Goal: Transaction & Acquisition: Download file/media

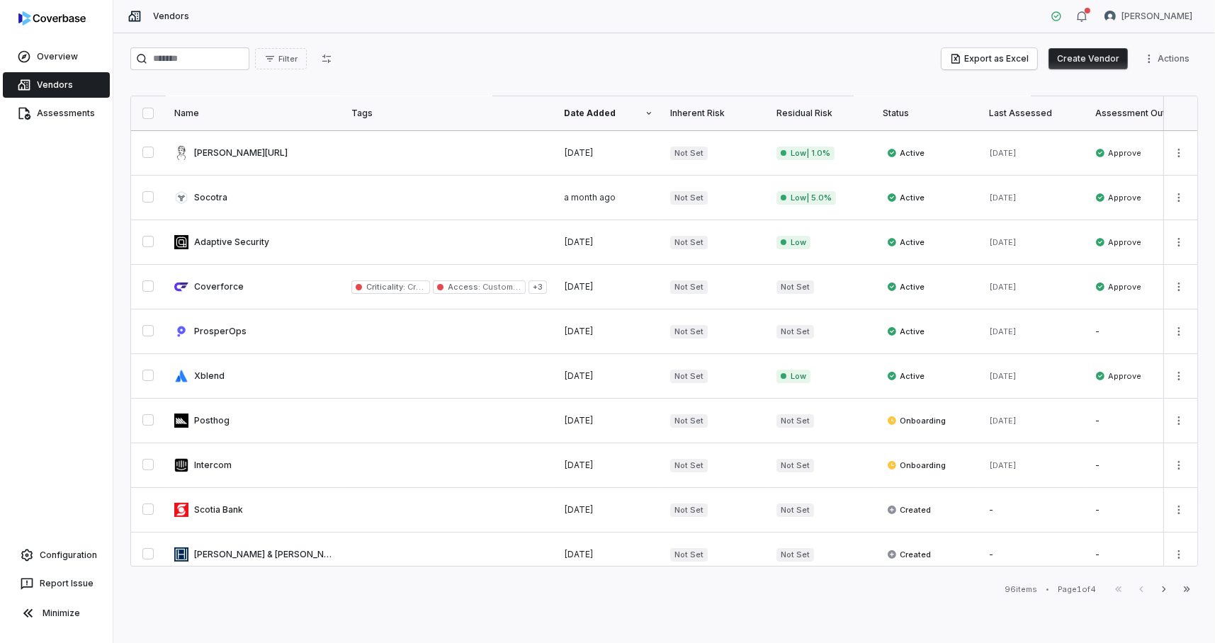
scroll to position [135, 0]
click at [209, 64] on input "search" at bounding box center [189, 58] width 119 height 23
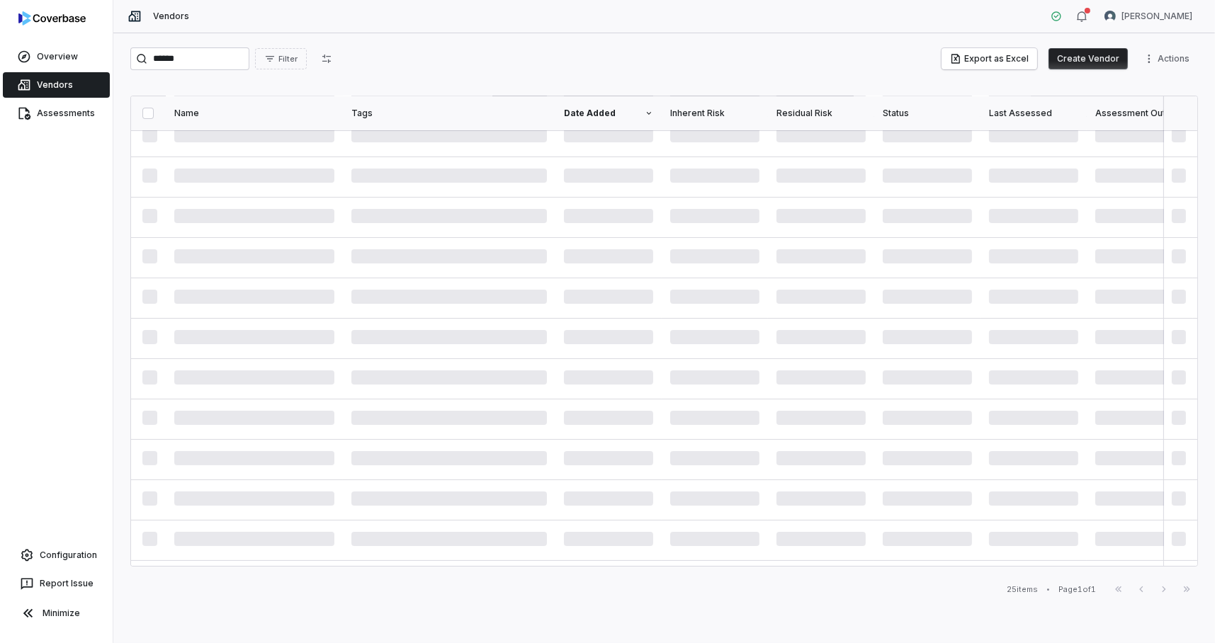
type input "******"
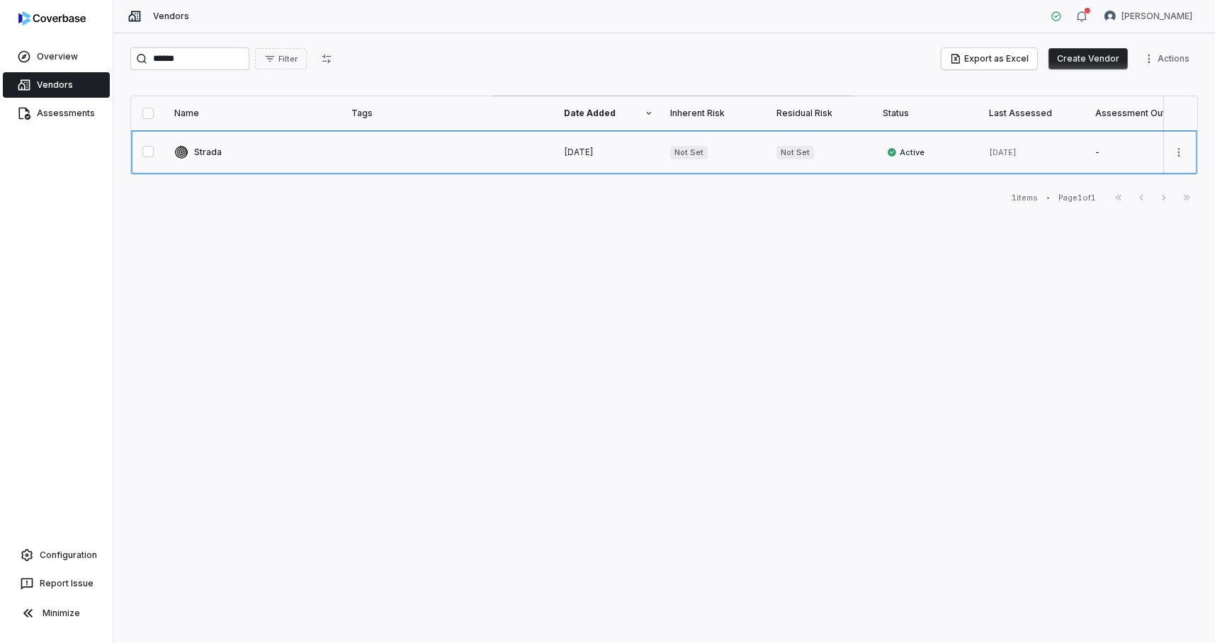
click at [209, 157] on link at bounding box center [254, 152] width 177 height 44
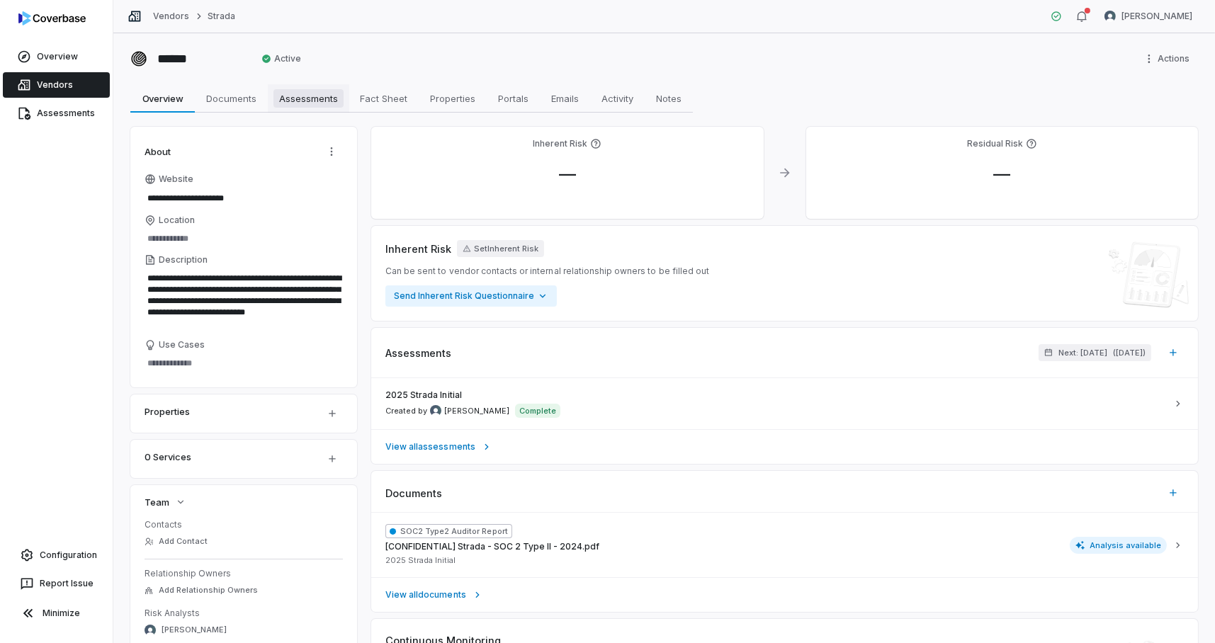
click at [283, 98] on span "Assessments" at bounding box center [308, 98] width 70 height 18
type textarea "*"
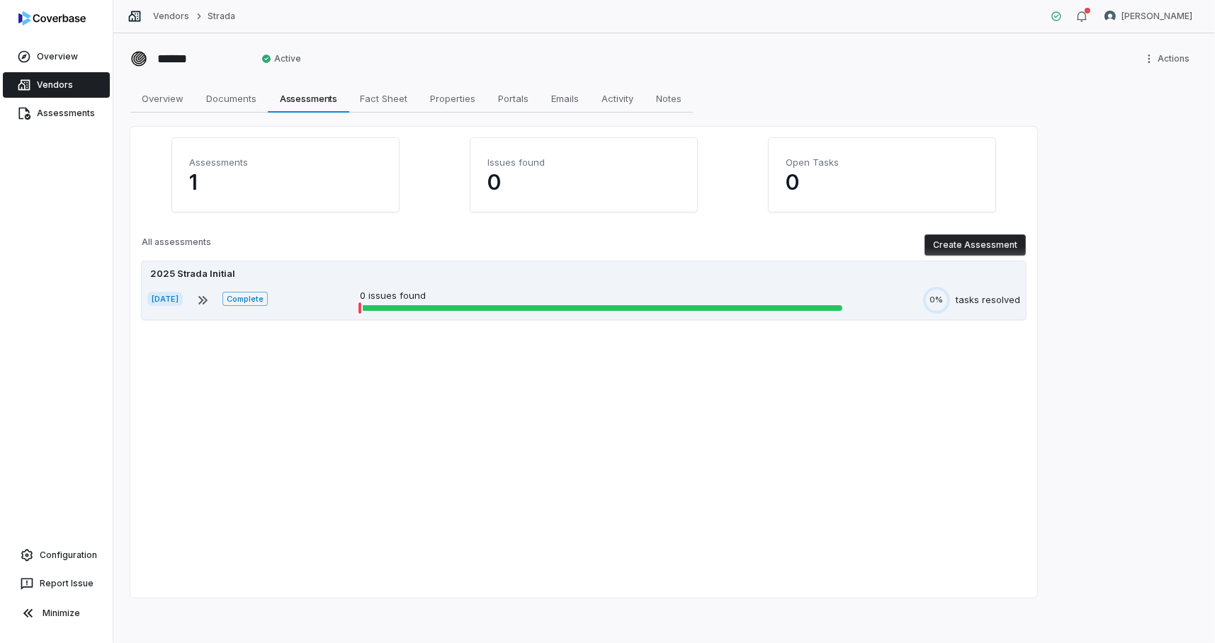
click at [208, 299] on icon at bounding box center [202, 299] width 9 height 9
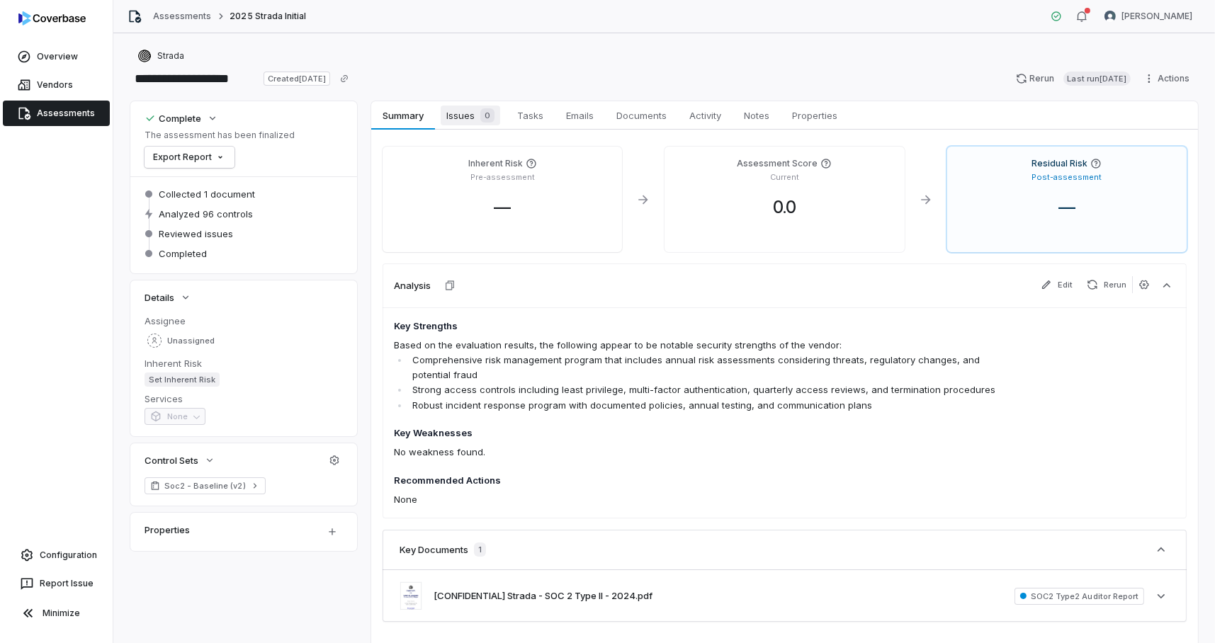
click at [458, 111] on span "Issues 0" at bounding box center [471, 116] width 60 height 20
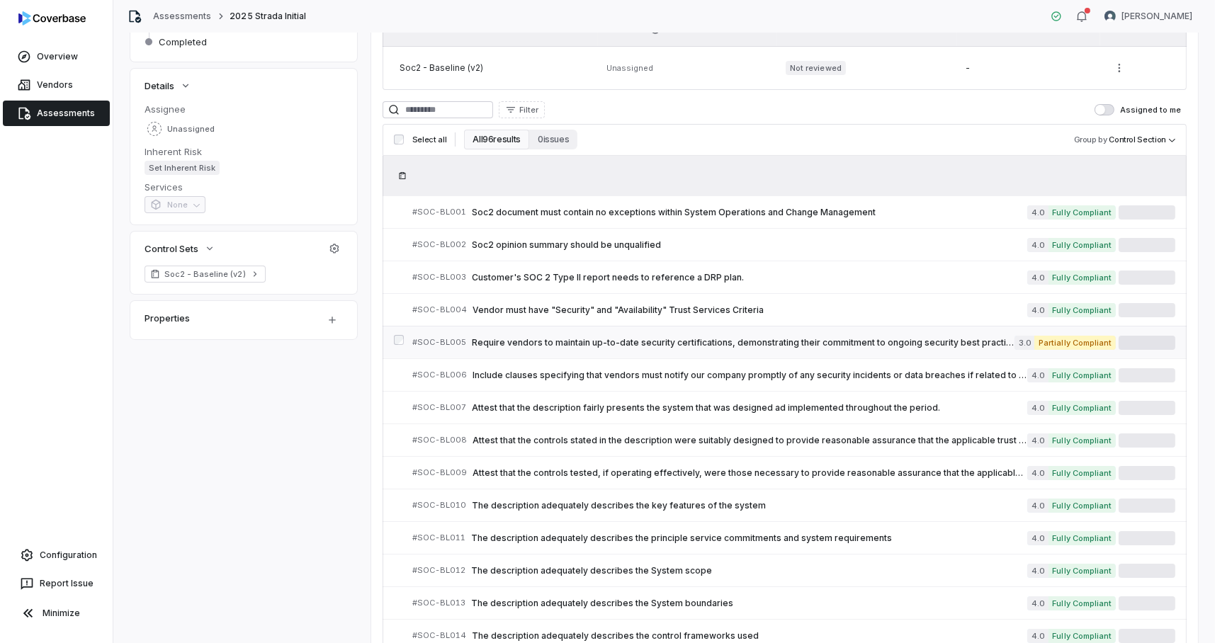
scroll to position [268, 0]
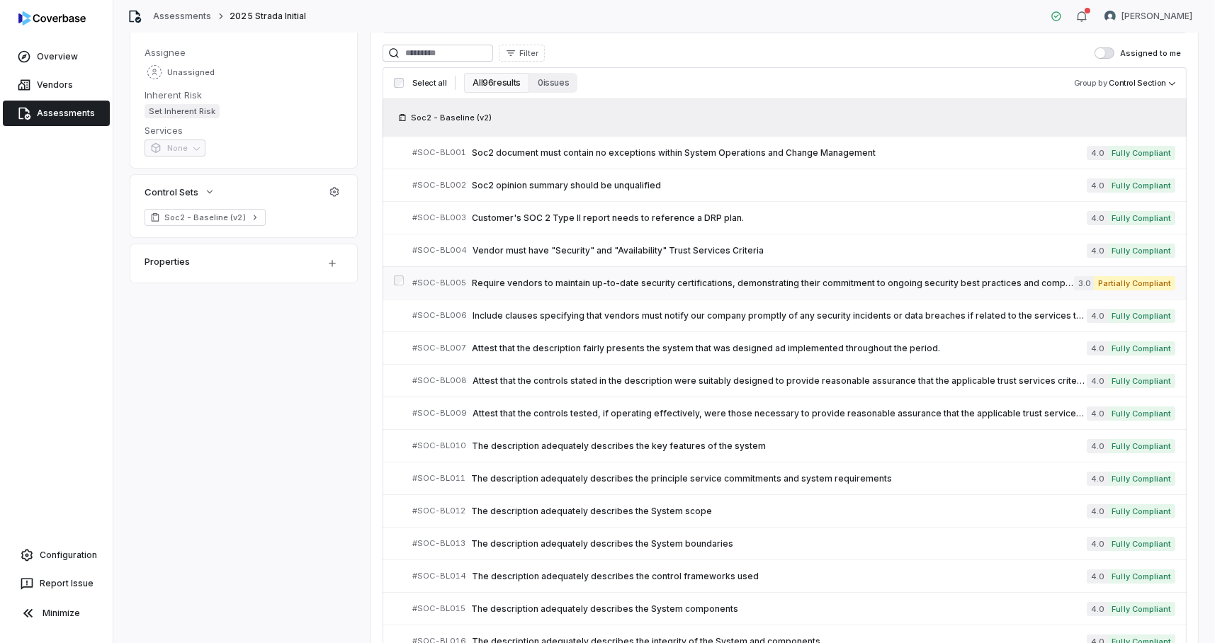
click at [708, 287] on span "Require vendors to maintain up-to-date security certifications, demonstrating t…" at bounding box center [773, 283] width 602 height 11
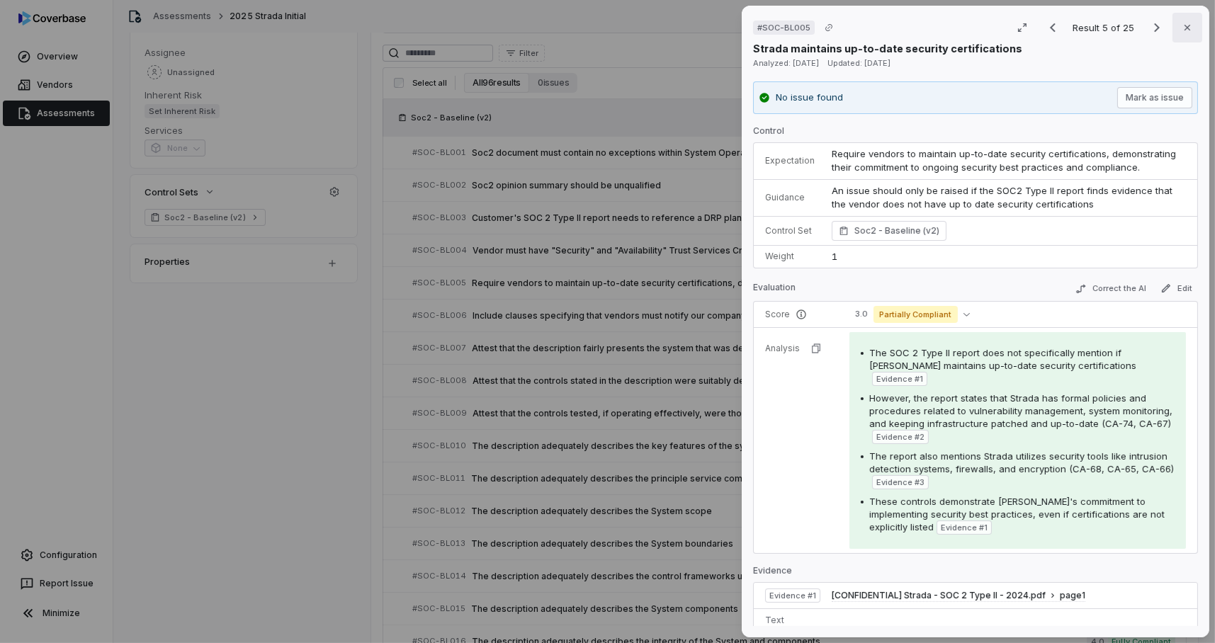
click at [1172, 28] on button "Close" at bounding box center [1187, 28] width 30 height 30
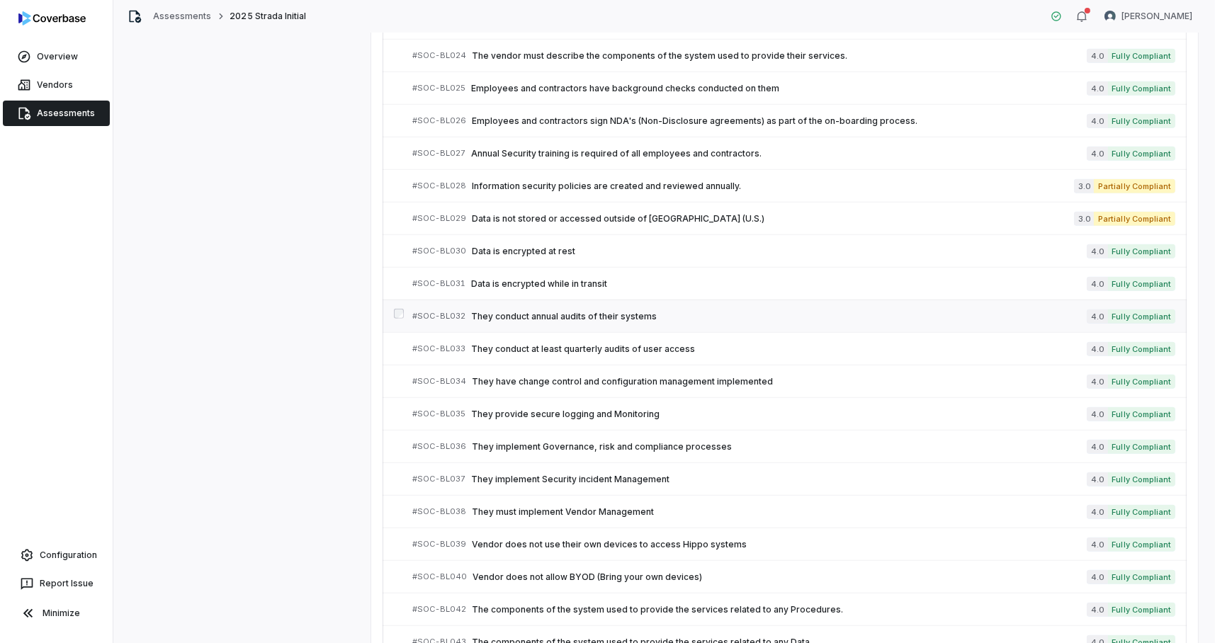
scroll to position [1116, 0]
click at [673, 212] on span "Data is not stored or accessed outside of [GEOGRAPHIC_DATA] (U.S.)" at bounding box center [773, 217] width 602 height 11
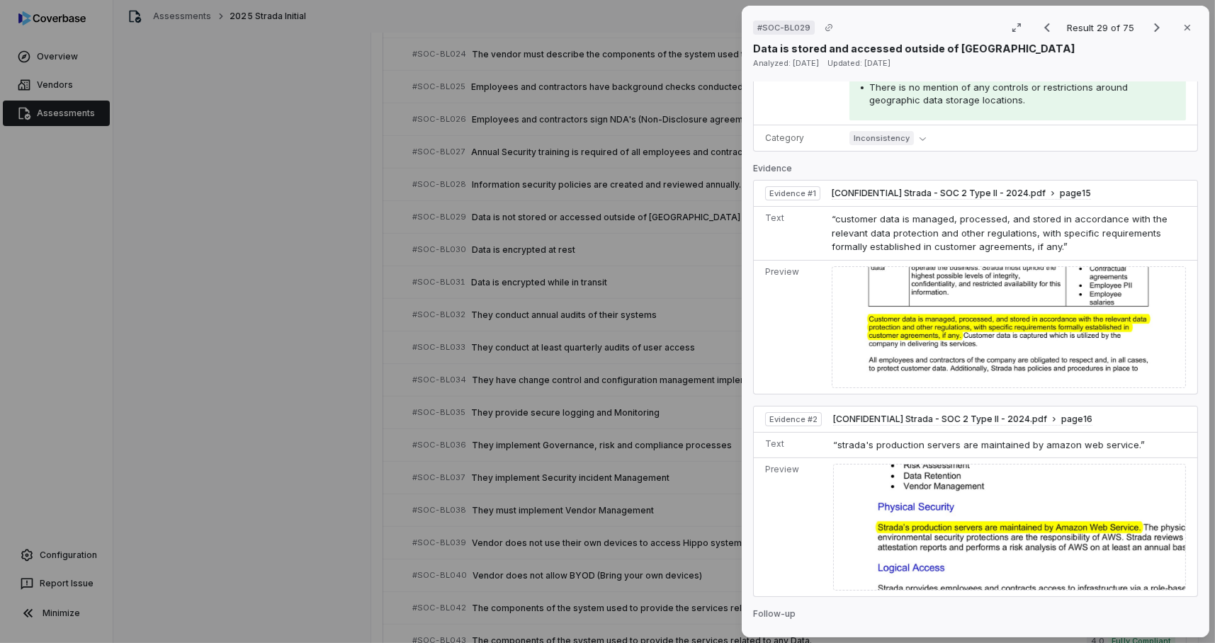
scroll to position [358, 0]
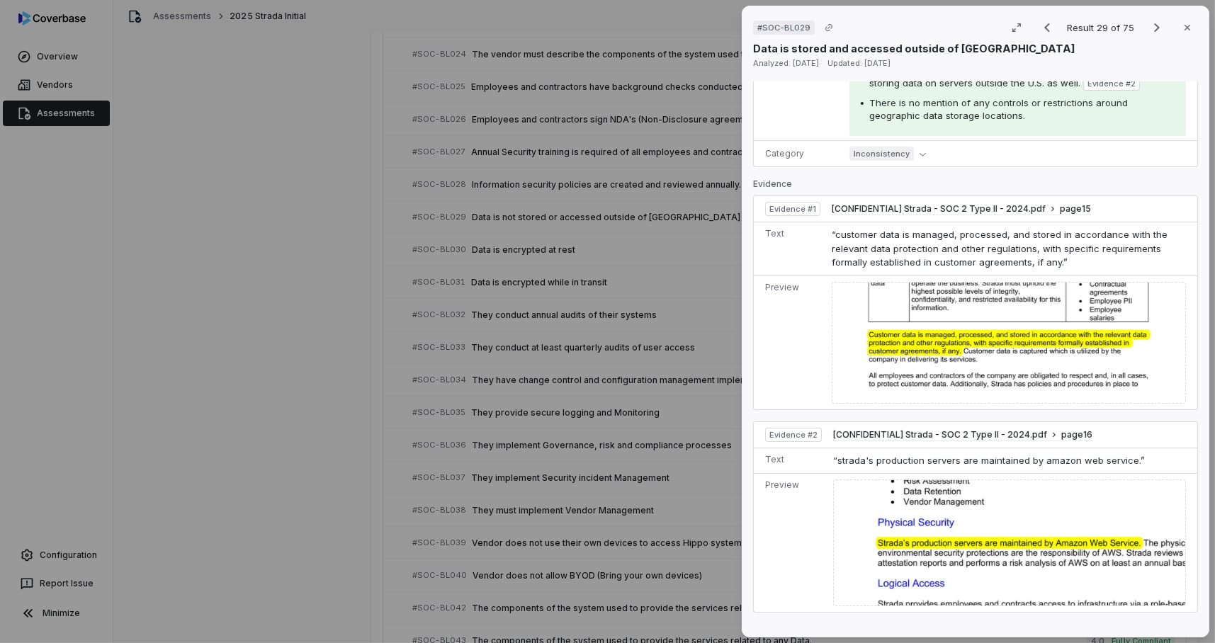
click at [703, 257] on div "# SOC-BL029 Result 29 of 75 Close Data is stored and accessed outside of [GEOGR…" at bounding box center [607, 321] width 1215 height 643
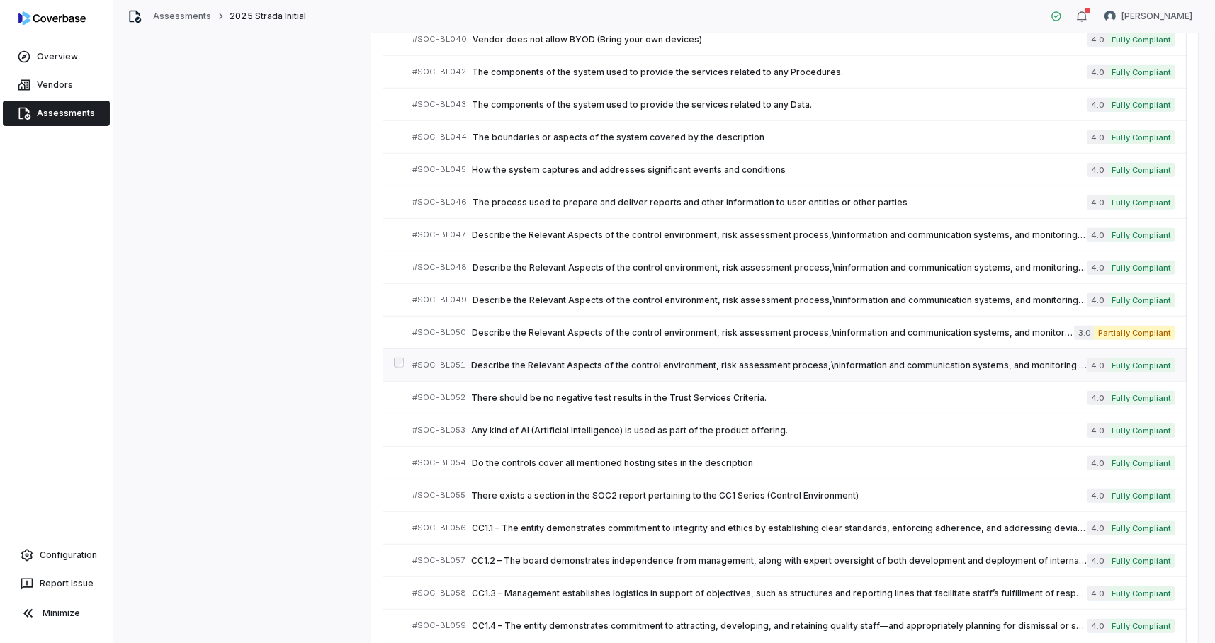
scroll to position [1658, 0]
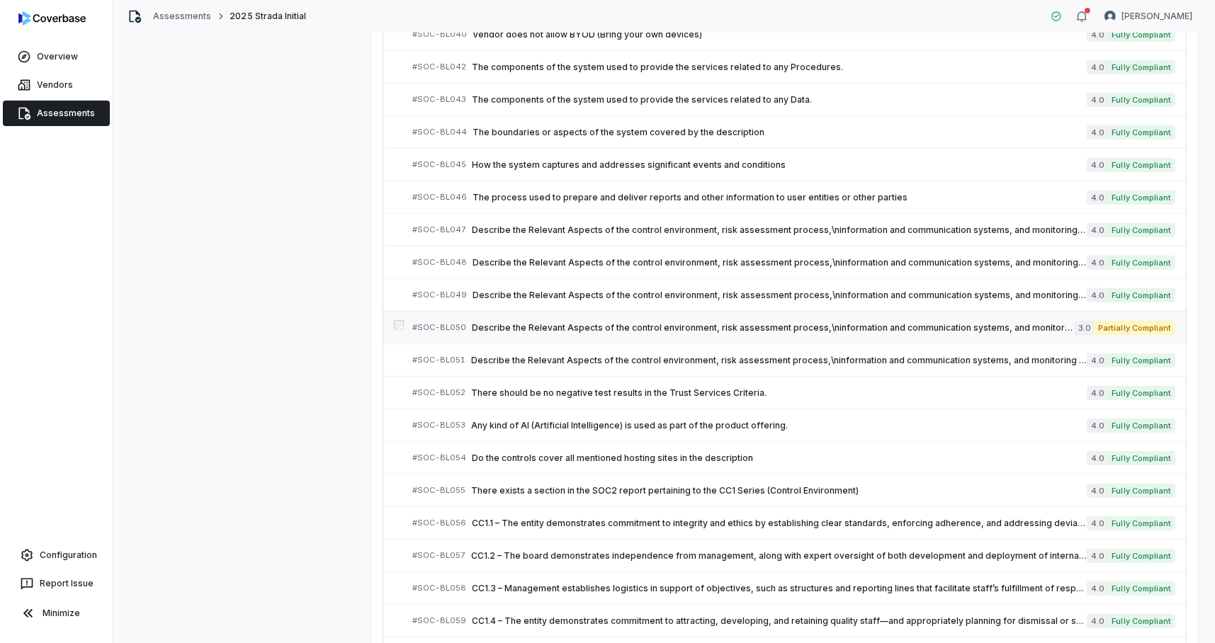
click at [784, 322] on span "Describe the Relevant Aspects of the control environment, risk assessment proce…" at bounding box center [773, 327] width 602 height 11
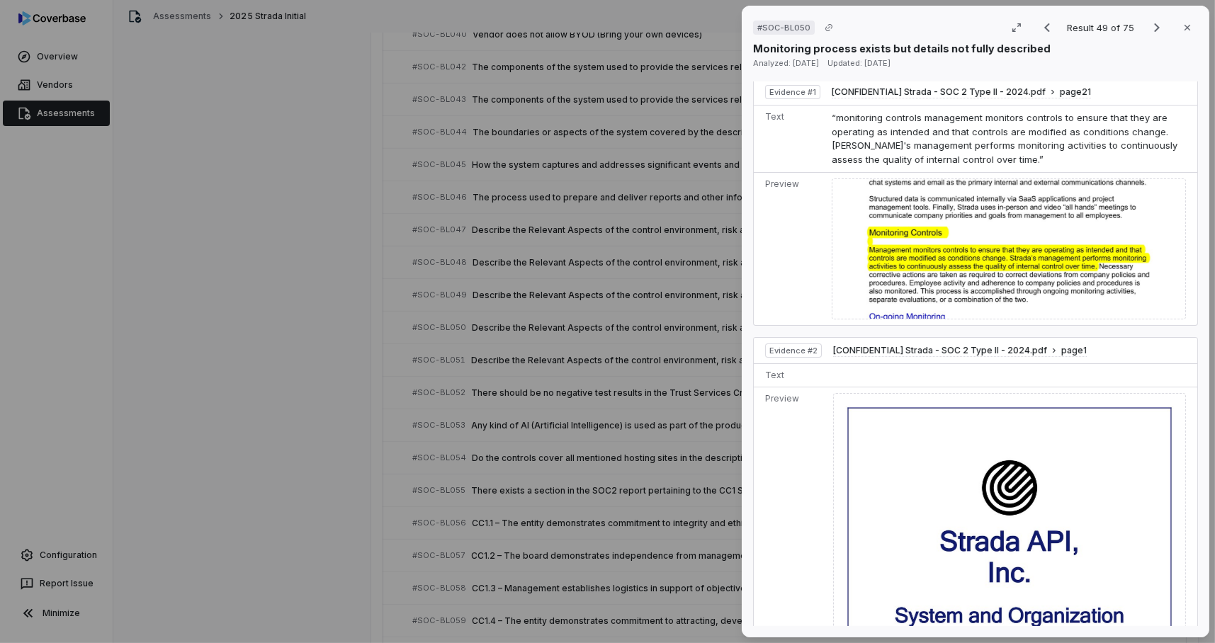
scroll to position [468, 0]
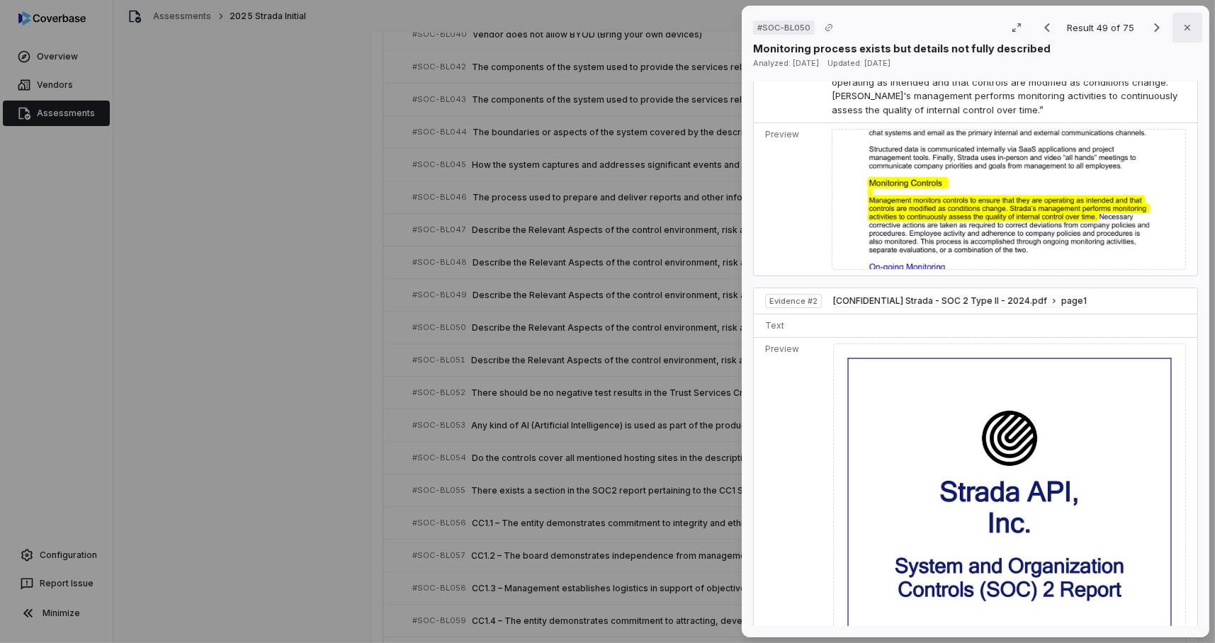
click at [1182, 28] on icon "button" at bounding box center [1187, 27] width 11 height 11
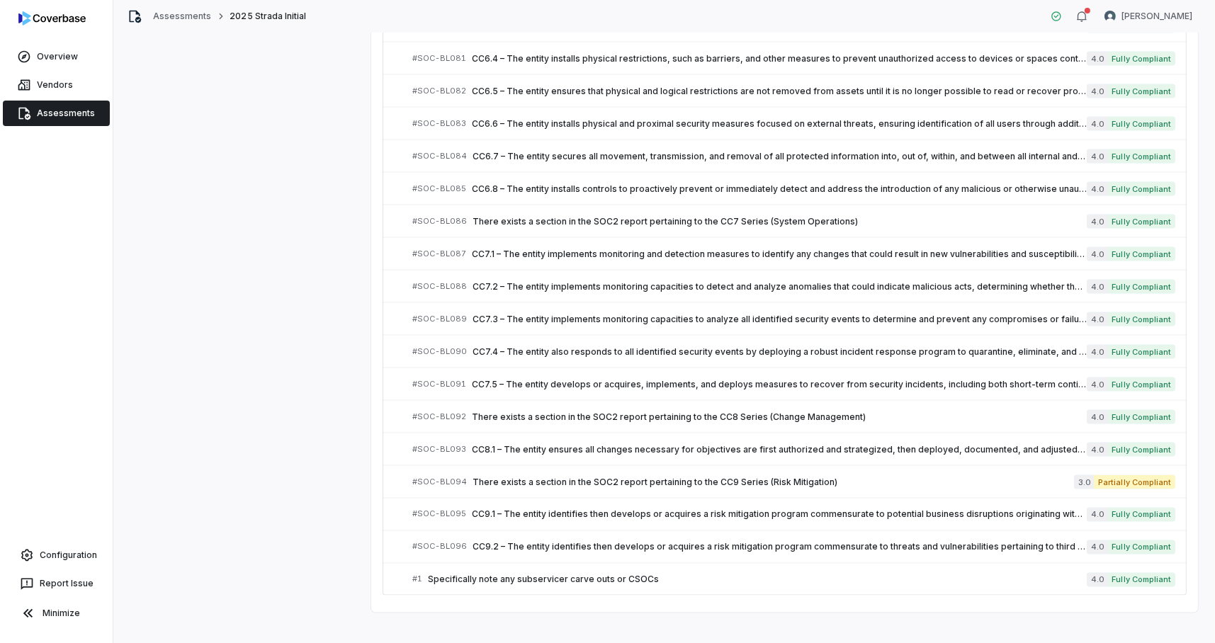
scroll to position [2943, 0]
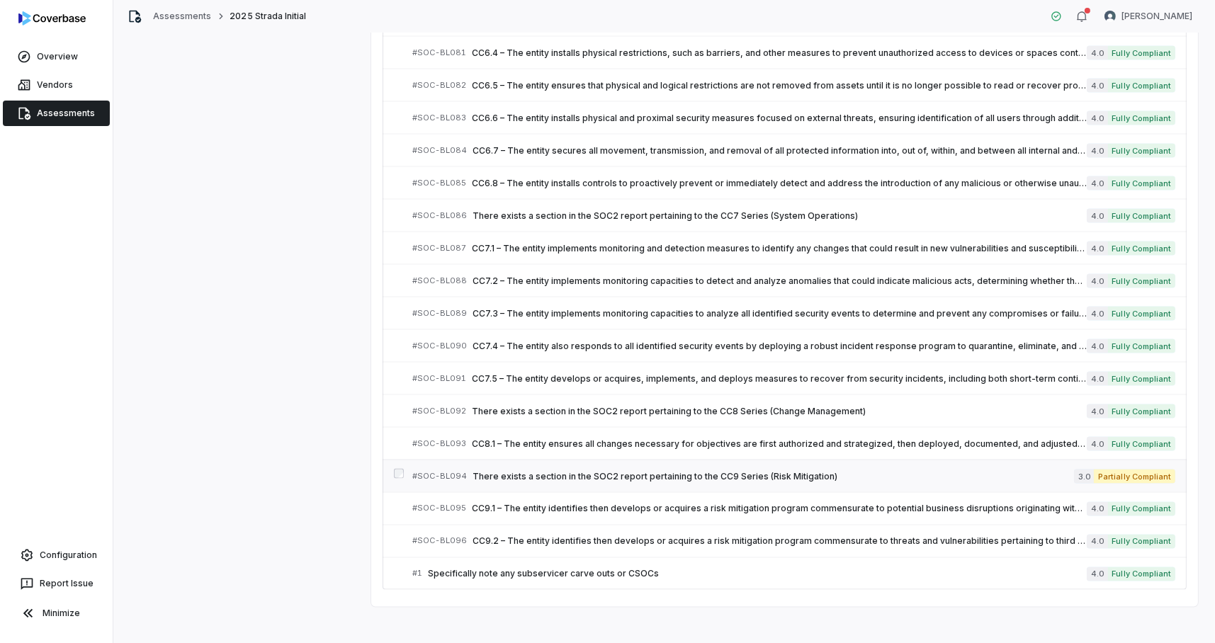
click at [694, 471] on span "There exists a section in the SOC2 report pertaining to the CC9 Series (Risk Mi…" at bounding box center [773, 476] width 601 height 11
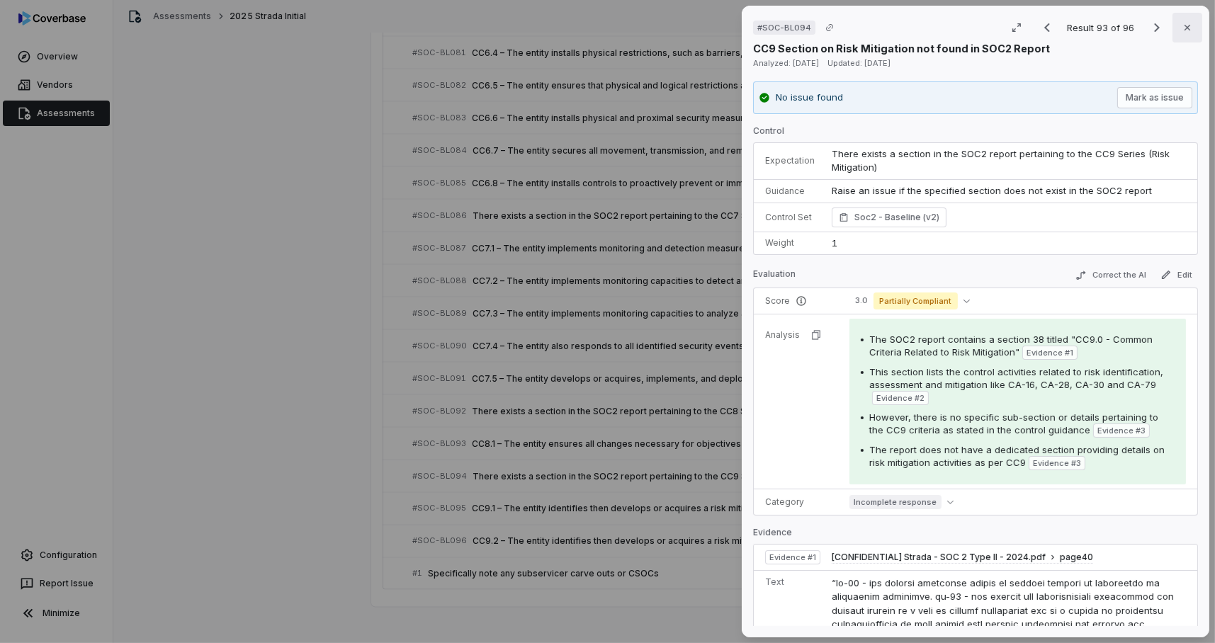
click at [1182, 25] on icon "button" at bounding box center [1187, 27] width 11 height 11
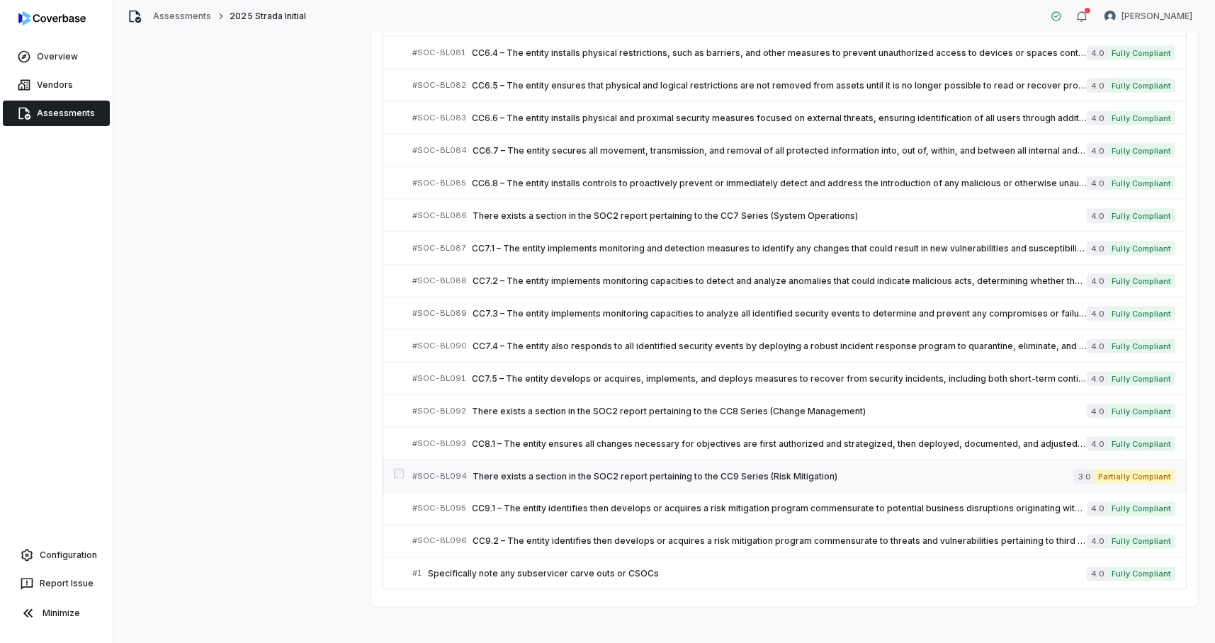
click at [948, 471] on span "There exists a section in the SOC2 report pertaining to the CC9 Series (Risk Mi…" at bounding box center [773, 476] width 601 height 11
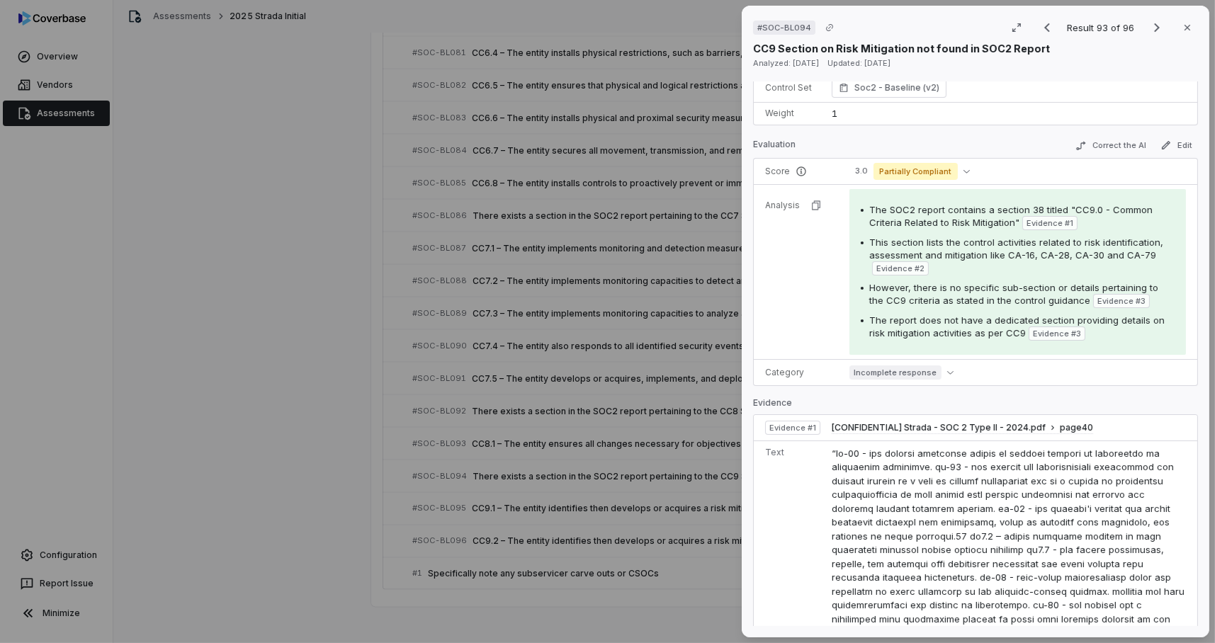
scroll to position [123, 0]
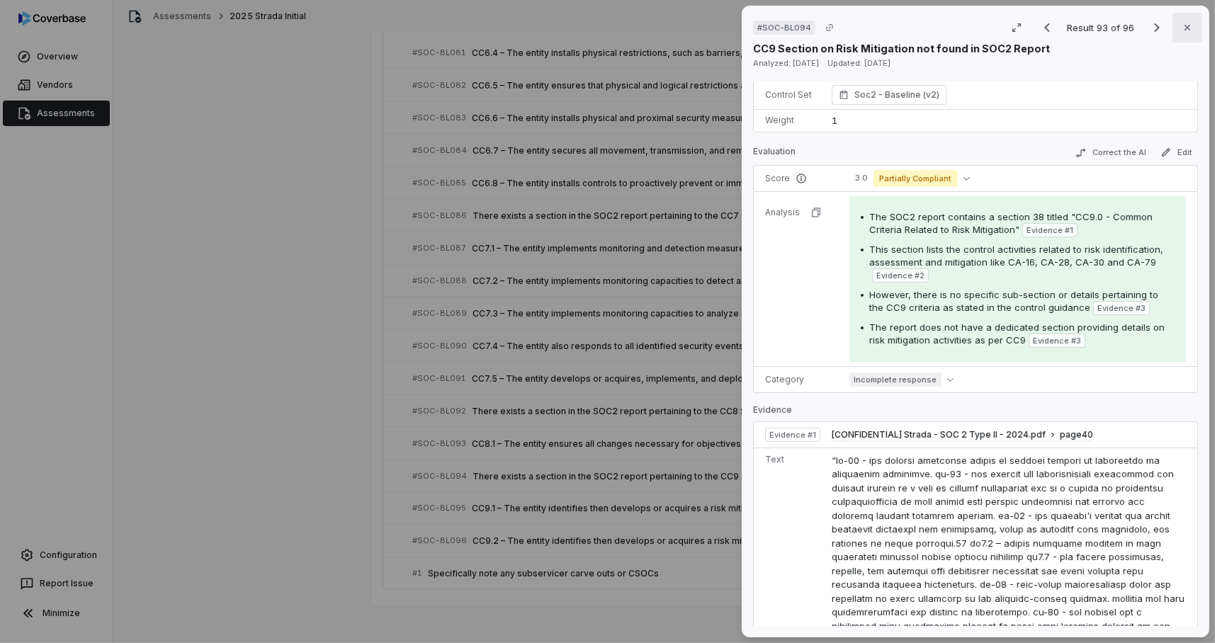
click at [1182, 28] on icon "button" at bounding box center [1187, 27] width 11 height 11
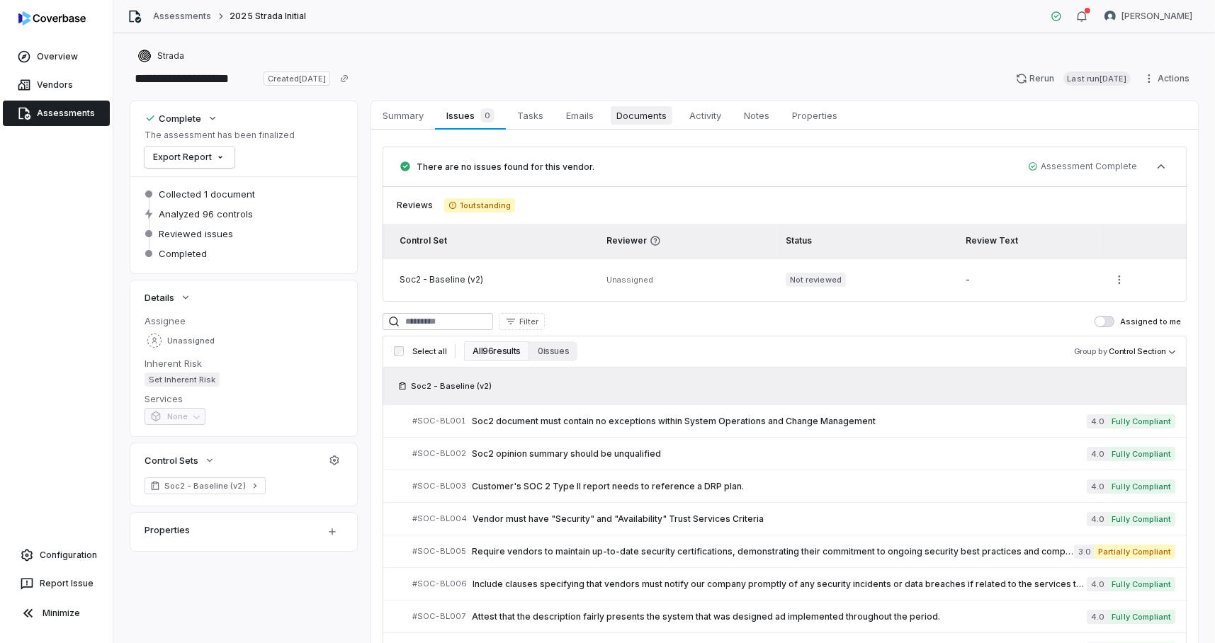
click at [642, 113] on span "Documents" at bounding box center [642, 115] width 62 height 18
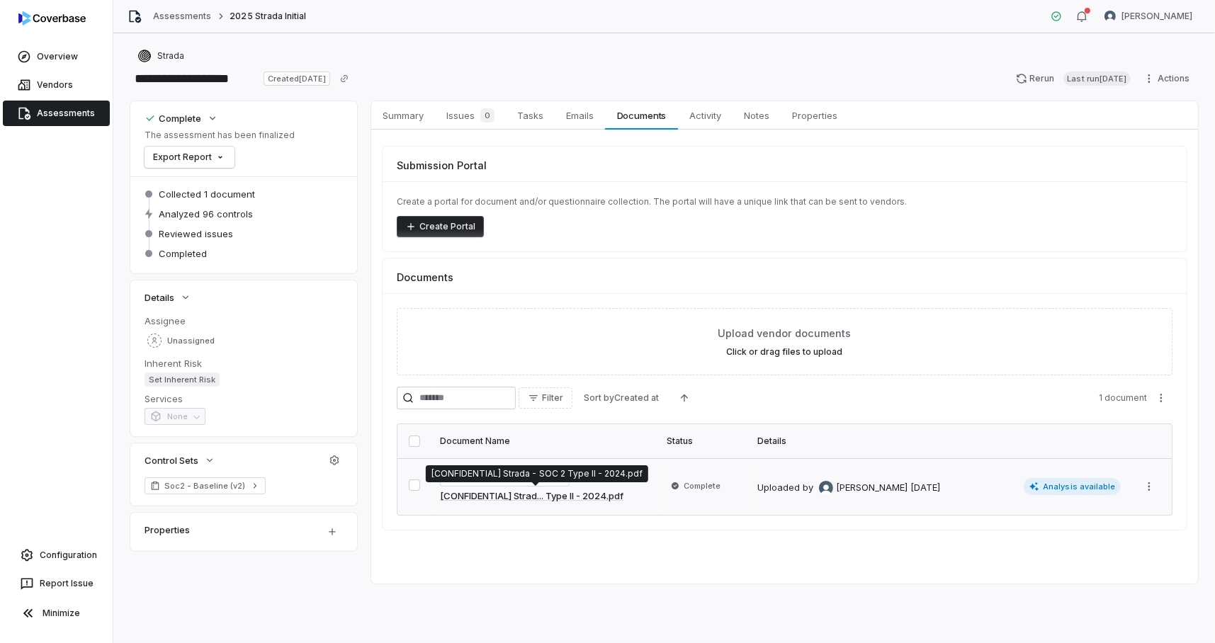
click at [491, 498] on link "[CONFIDENTIAL] Strad... Type II - 2024.pdf" at bounding box center [531, 497] width 183 height 14
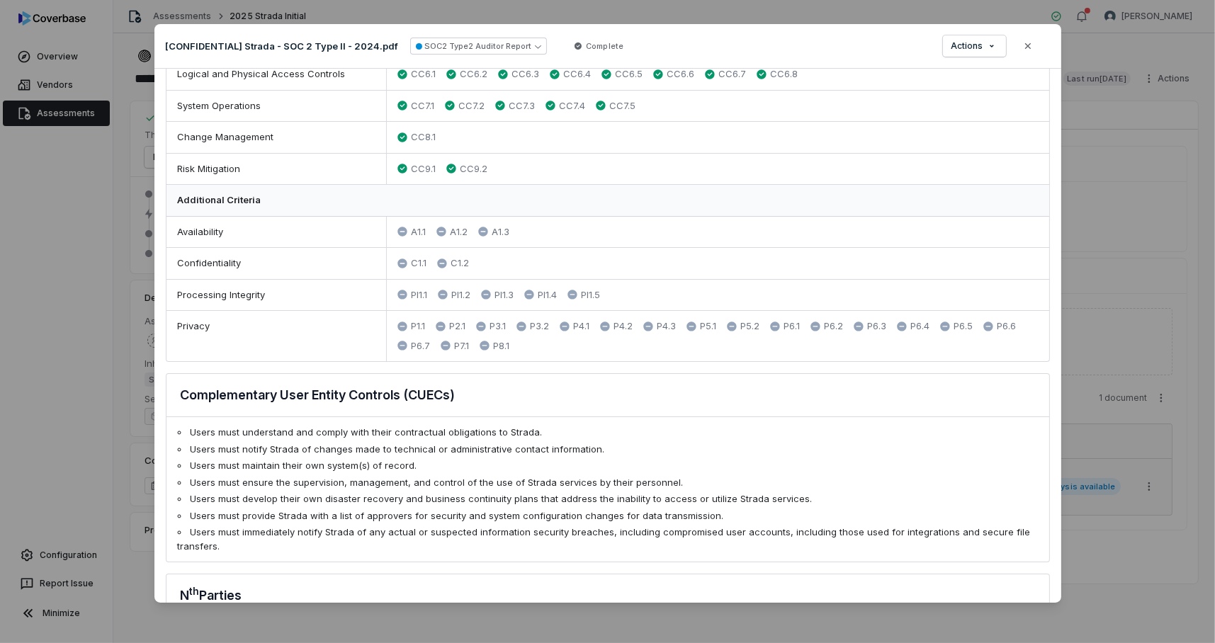
scroll to position [586, 0]
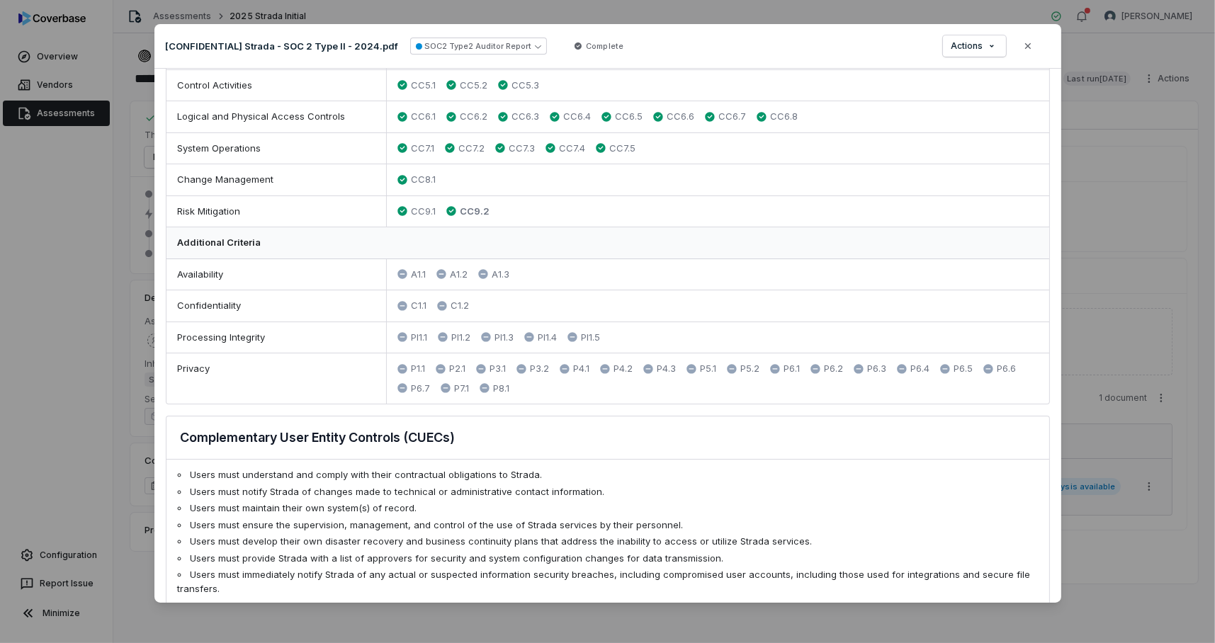
click at [466, 212] on span "CC9.2" at bounding box center [475, 212] width 30 height 14
click at [467, 209] on span "CC9.2" at bounding box center [475, 212] width 30 height 14
click at [513, 44] on button "SOC2 Type2 Auditor Report" at bounding box center [478, 46] width 137 height 17
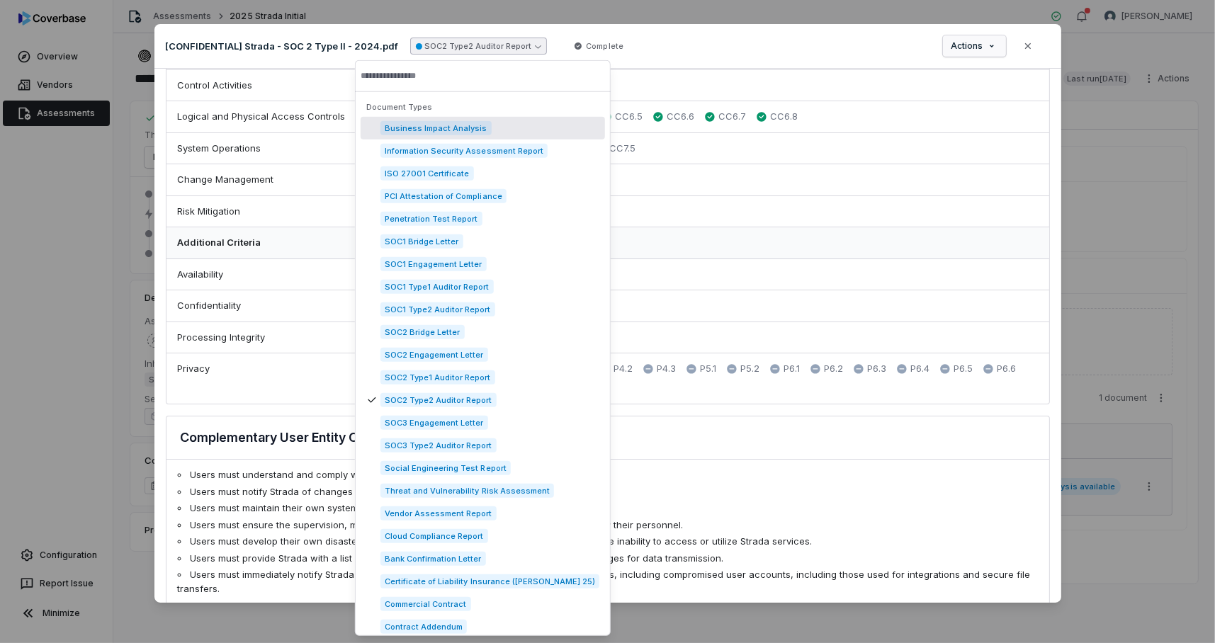
click at [980, 46] on div "Document Preview [CONFIDENTIAL] Strada - SOC 2 Type II - 2024.pdf SOC2 Type2 Au…" at bounding box center [607, 321] width 1215 height 640
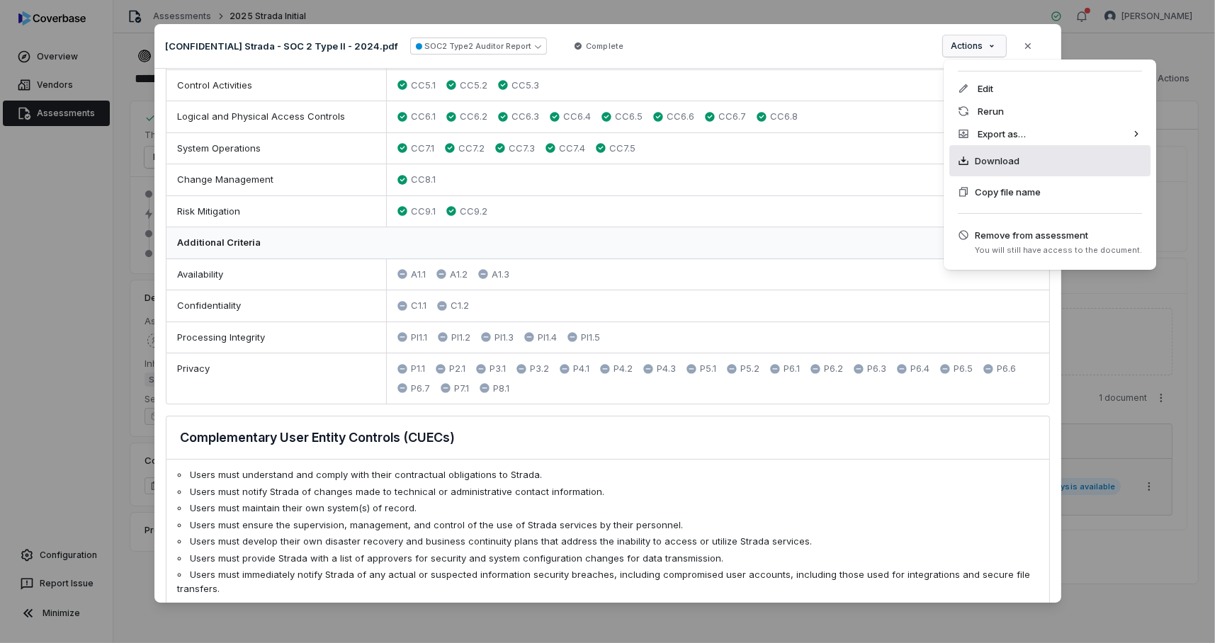
click at [990, 164] on span "Download" at bounding box center [997, 161] width 45 height 14
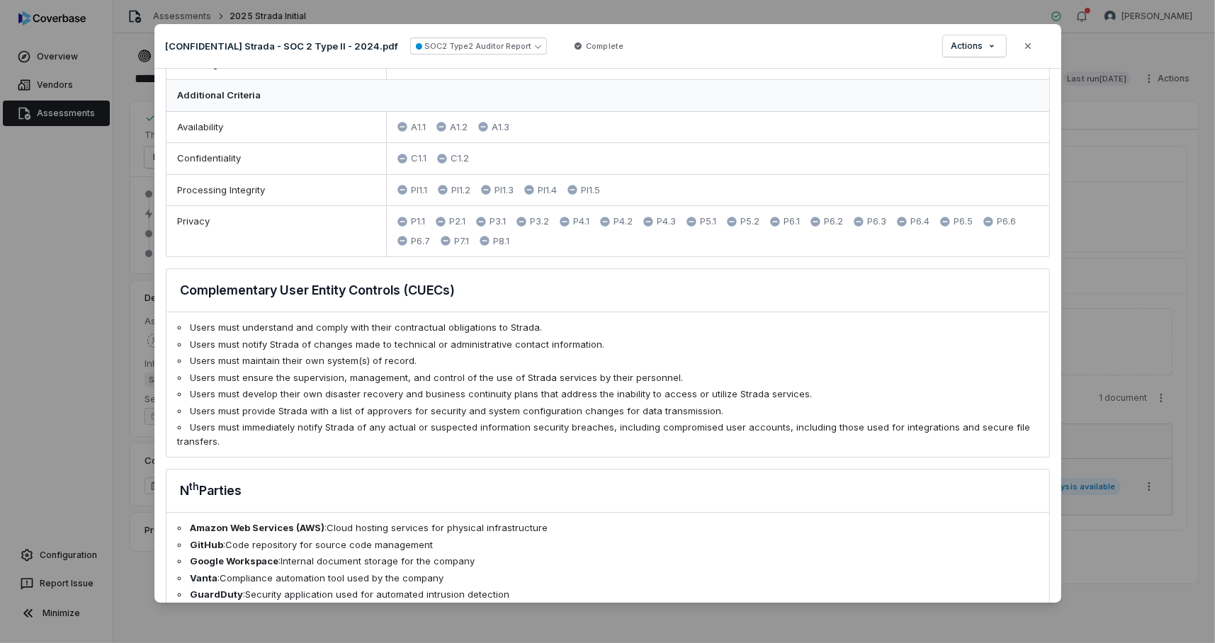
scroll to position [778, 0]
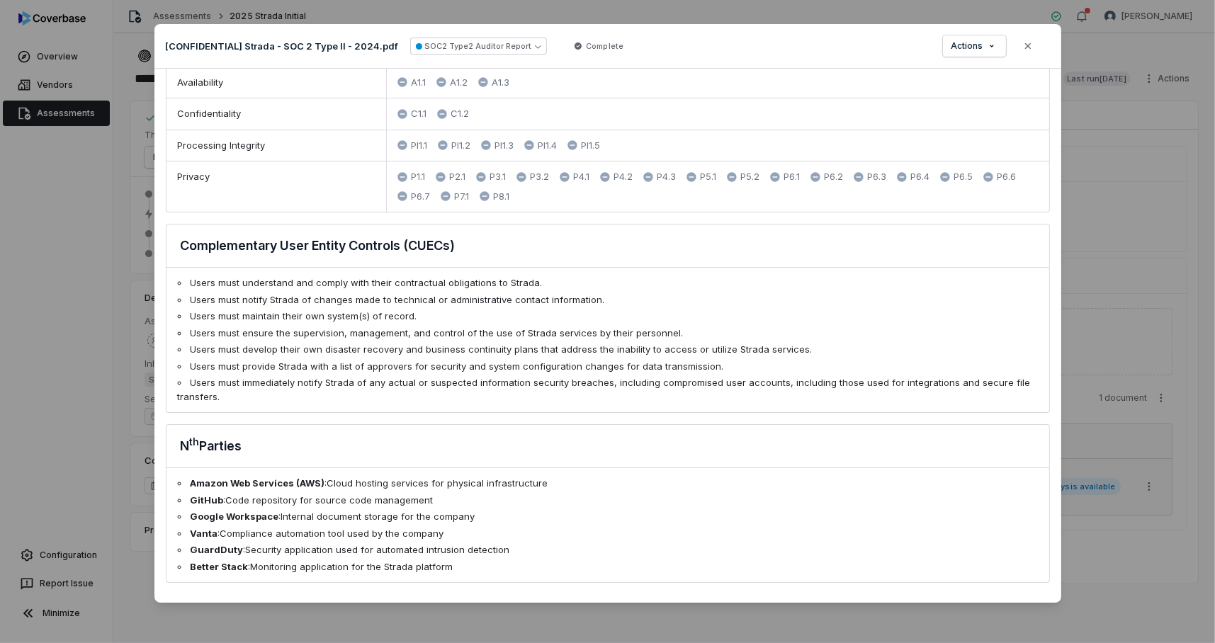
click at [1031, 60] on button "Close" at bounding box center [1028, 46] width 30 height 30
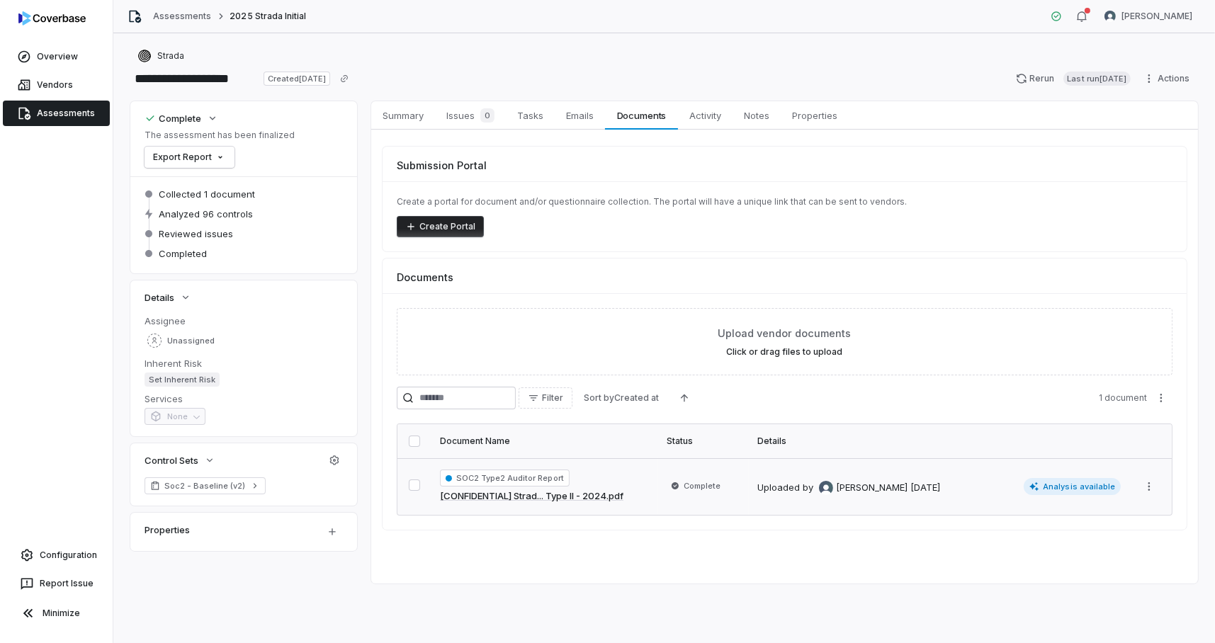
click at [615, 495] on link "[CONFIDENTIAL] Strad... Type II - 2024.pdf" at bounding box center [531, 497] width 183 height 14
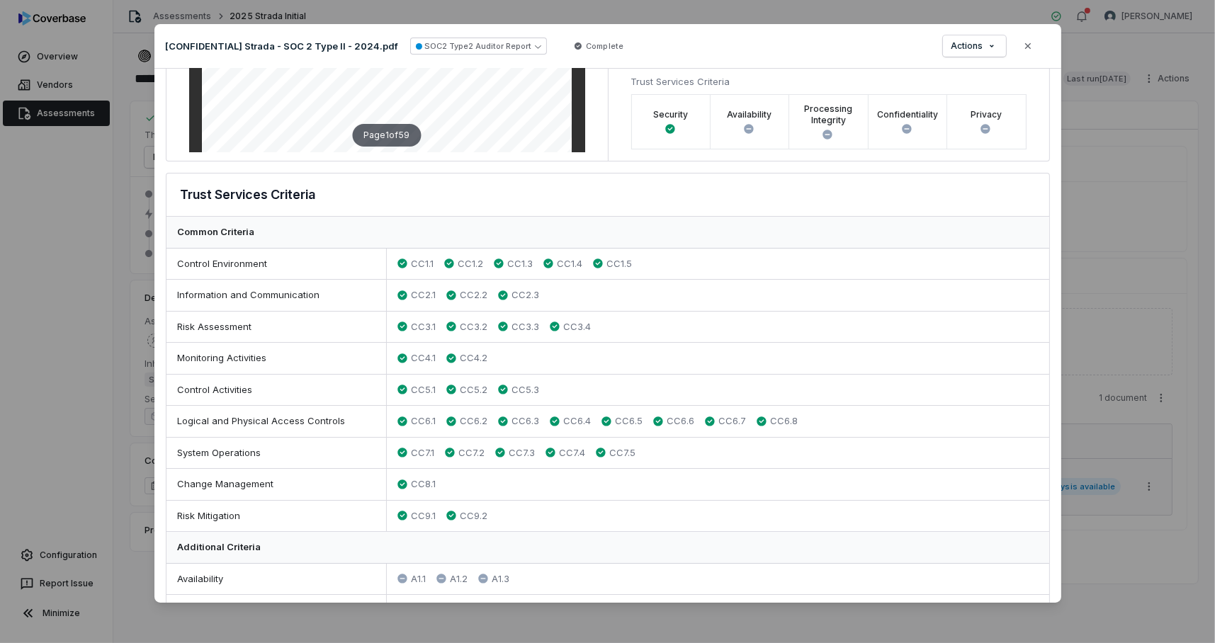
scroll to position [319, 0]
